Goal: Navigation & Orientation: Go to known website

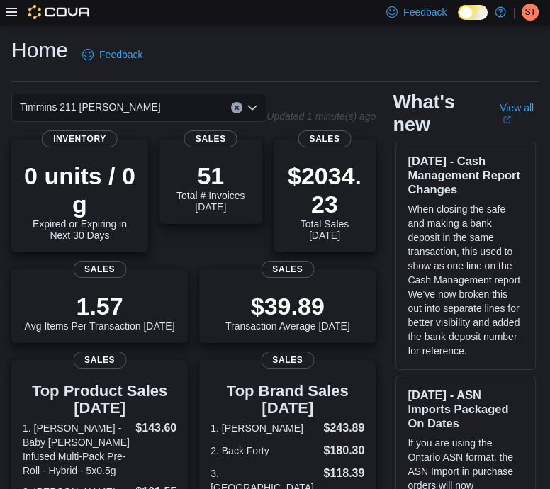
click at [529, 10] on span "ST" at bounding box center [530, 12] width 11 height 17
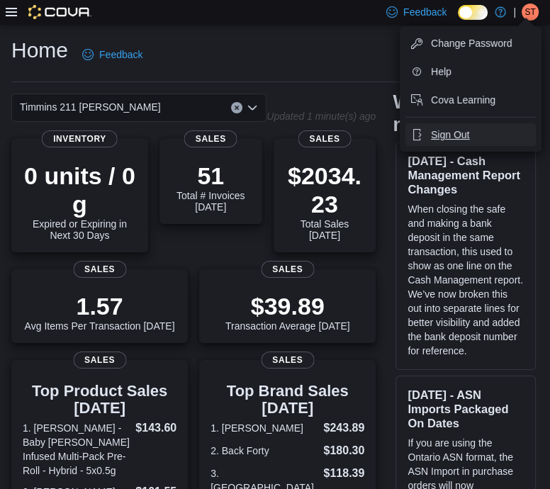
click at [482, 135] on button "Sign Out" at bounding box center [471, 134] width 131 height 23
